Goal: Task Accomplishment & Management: Manage account settings

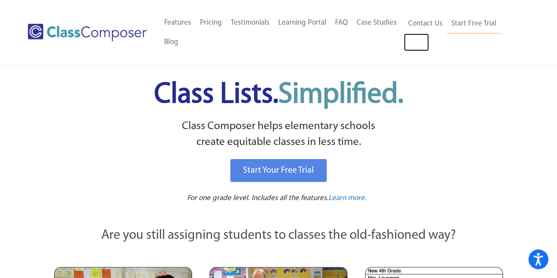
click at [420, 46] on link "Log In" at bounding box center [416, 42] width 25 height 18
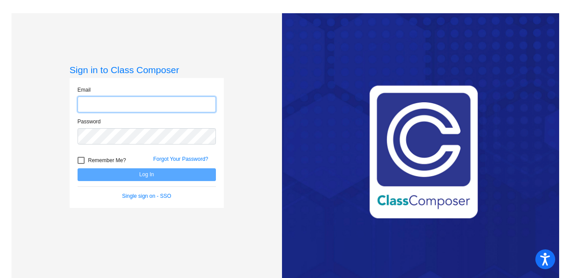
type input "[PERSON_NAME][EMAIL_ADDRESS][PERSON_NAME][DOMAIN_NAME]"
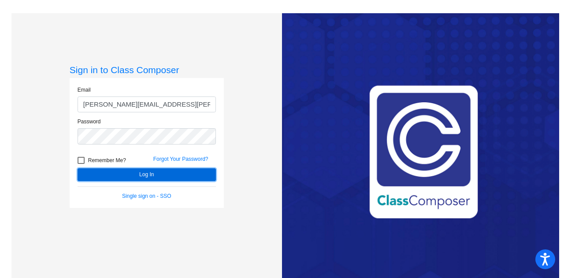
click at [139, 173] on button "Log In" at bounding box center [147, 174] width 138 height 13
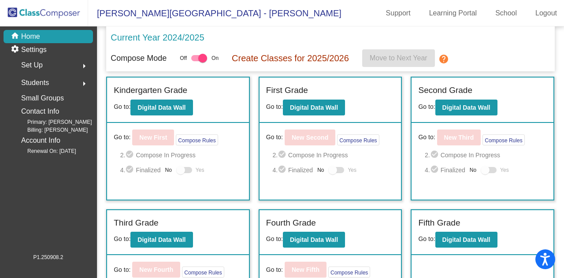
click at [503, 19] on link "School" at bounding box center [506, 13] width 36 height 14
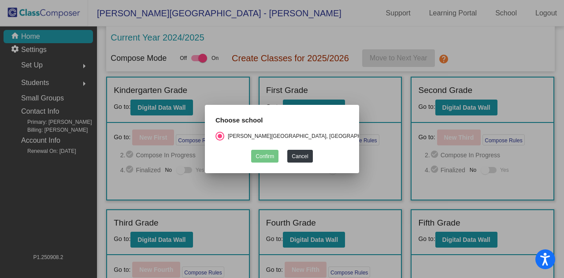
click at [308, 157] on button "Cancel" at bounding box center [299, 156] width 25 height 13
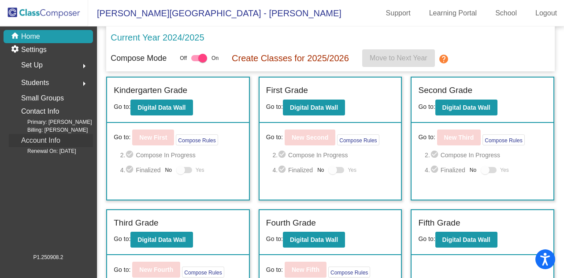
click at [45, 140] on p "Account Info" at bounding box center [40, 140] width 39 height 12
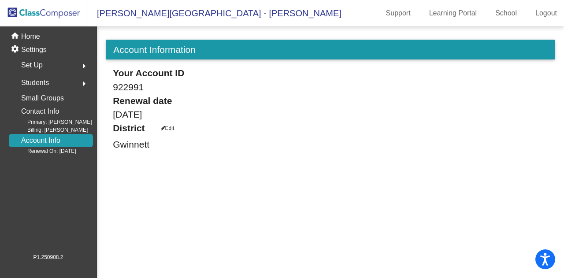
click at [44, 150] on span "Renewal On: August 9" at bounding box center [44, 151] width 63 height 8
click at [36, 110] on p "Contact Info" at bounding box center [40, 111] width 38 height 12
